Goal: Check status: Check status

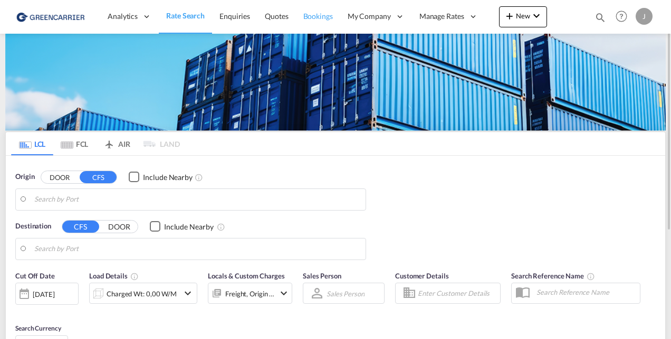
click at [321, 12] on span "Bookings" at bounding box center [318, 16] width 30 height 9
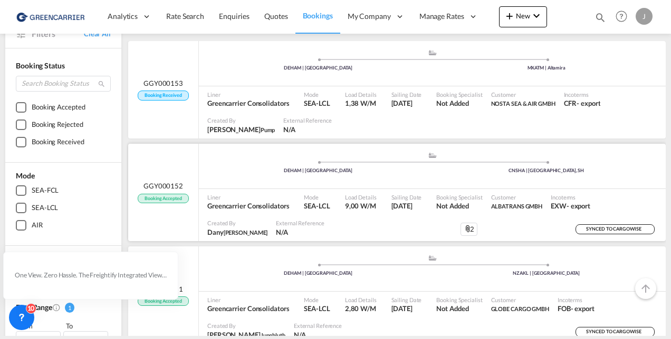
scroll to position [53, 0]
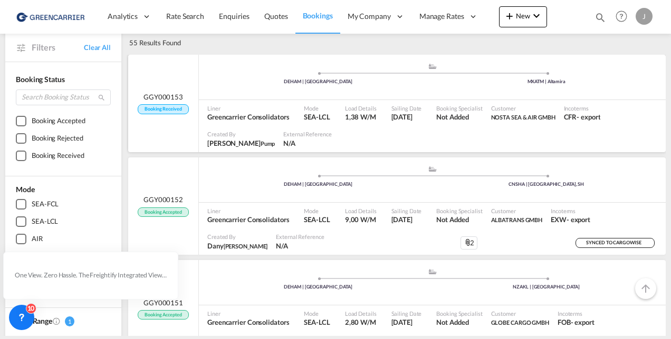
click at [317, 123] on div "Mode SEA-LCL" at bounding box center [319, 113] width 41 height 26
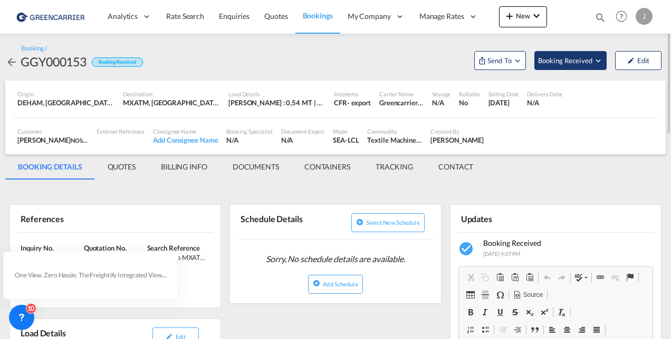
click at [556, 66] on button "Booking Received" at bounding box center [570, 60] width 72 height 19
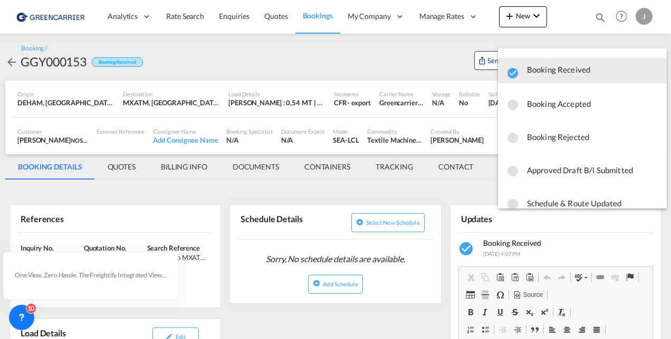
click at [540, 104] on span "Booking Accepted" at bounding box center [592, 103] width 131 height 19
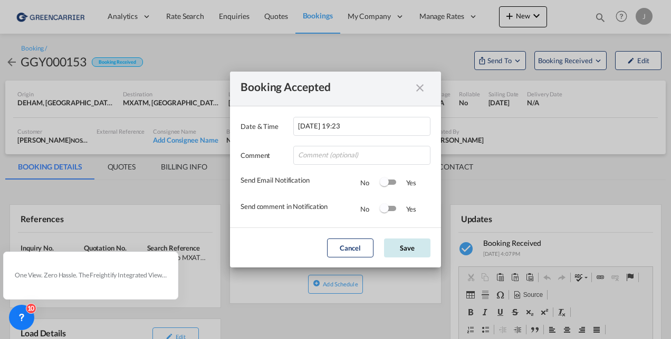
click at [393, 254] on button "Save" at bounding box center [407, 248] width 46 height 19
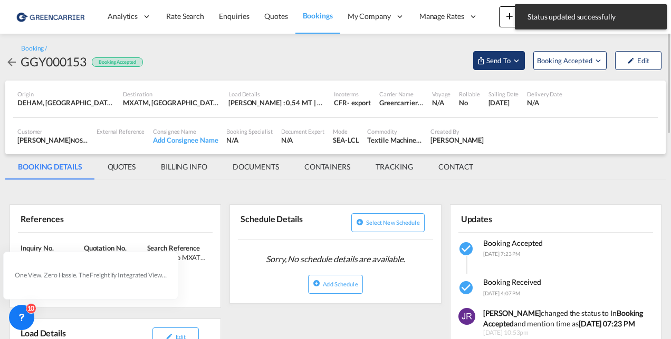
click at [507, 58] on span "Send To" at bounding box center [498, 60] width 26 height 11
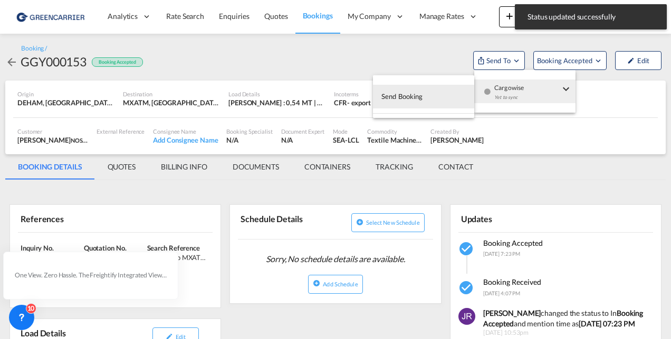
click at [524, 99] on div "Yet to sync" at bounding box center [526, 100] width 65 height 22
click at [409, 101] on span "Send Booking" at bounding box center [402, 96] width 42 height 17
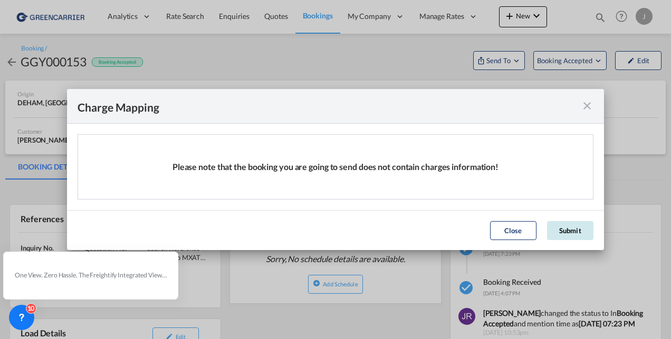
click at [568, 226] on button "Submit" at bounding box center [570, 230] width 46 height 19
